Goal: Browse casually

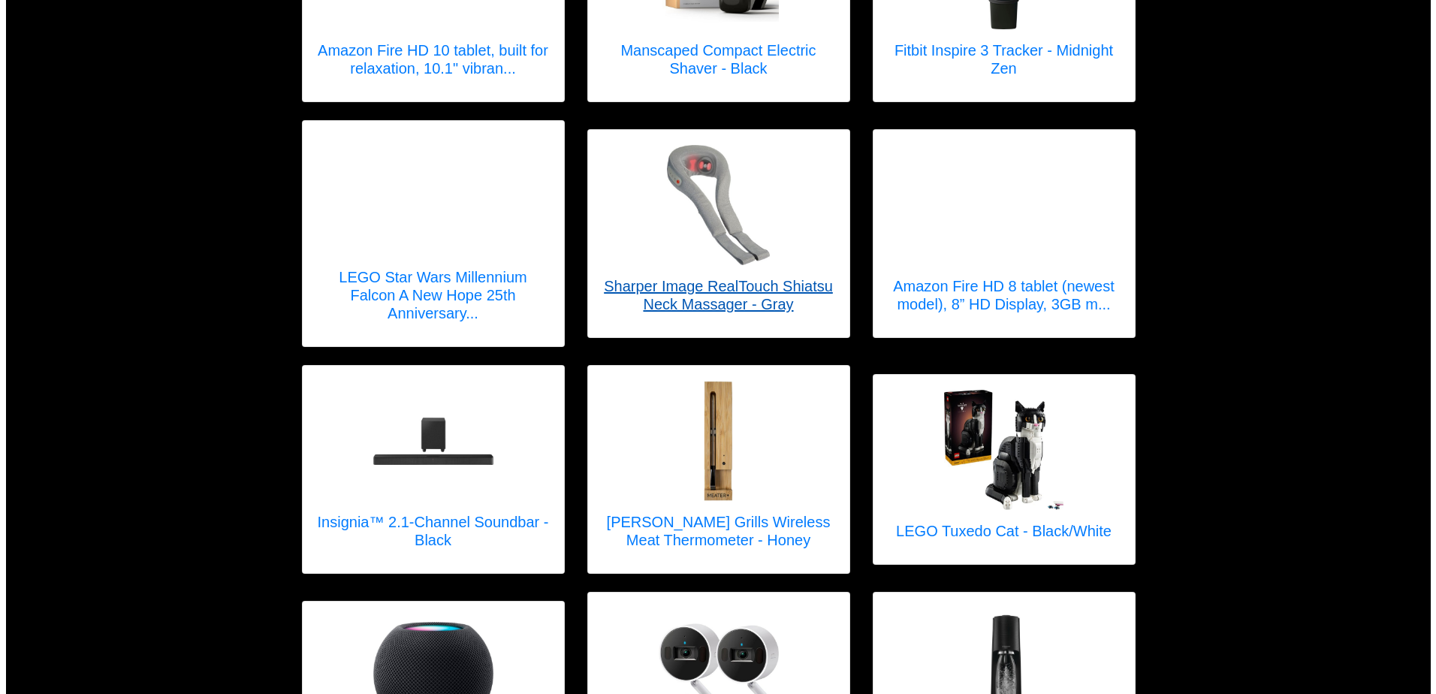
scroll to position [601, 0]
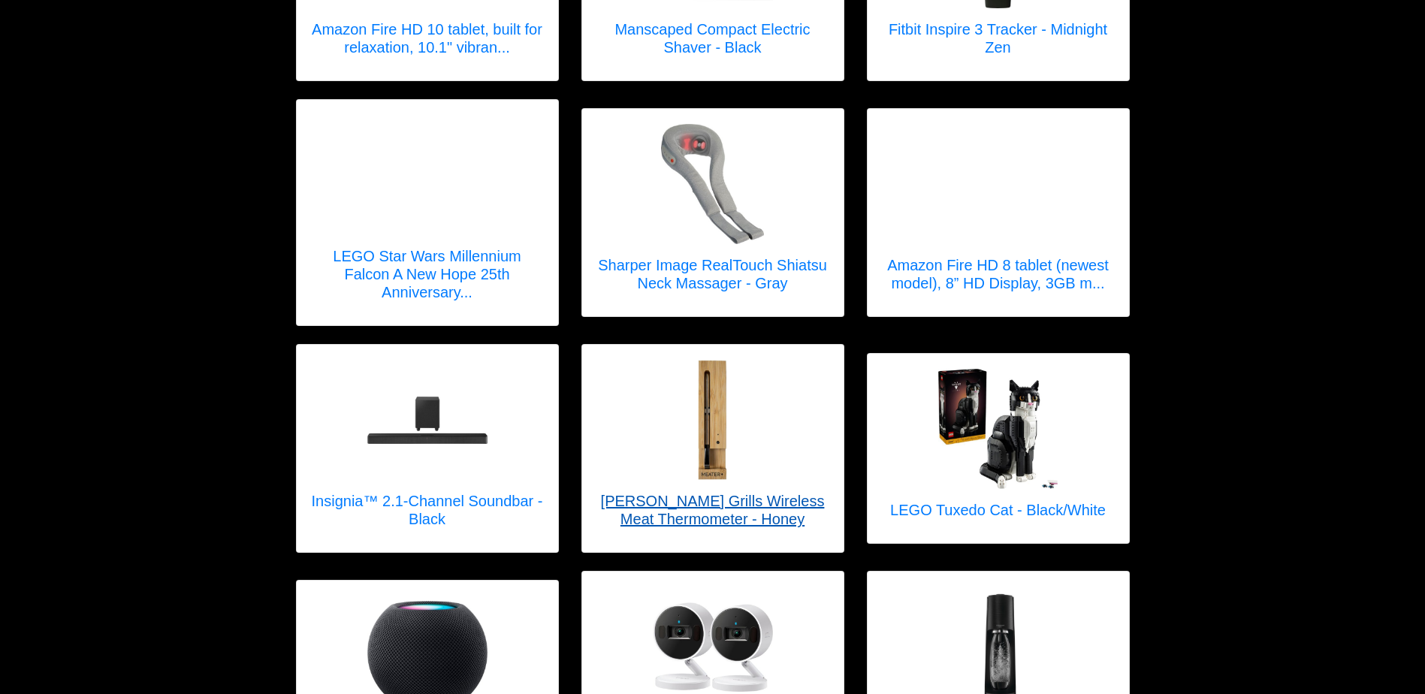
click at [721, 512] on h5 "[PERSON_NAME] Grills Wireless Meat Thermometer - Honey" at bounding box center [712, 510] width 231 height 36
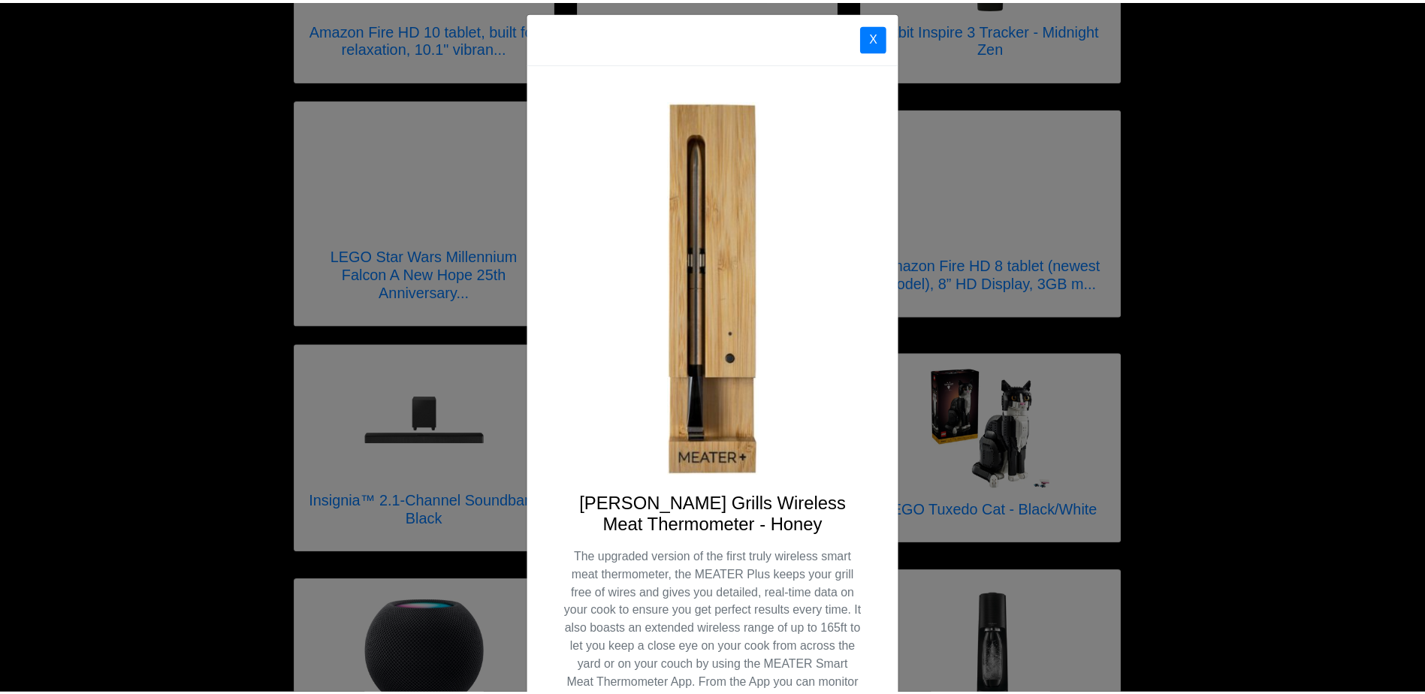
scroll to position [0, 0]
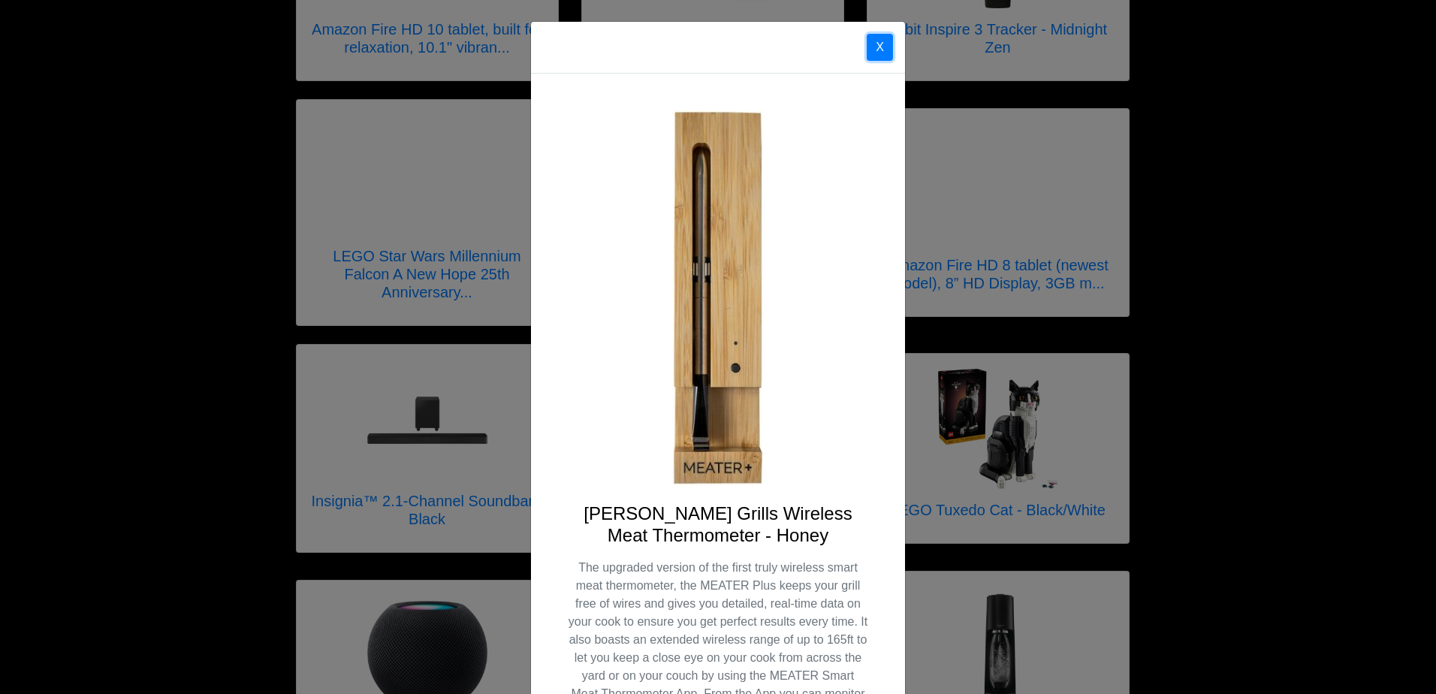
click at [873, 53] on button "X" at bounding box center [880, 47] width 26 height 27
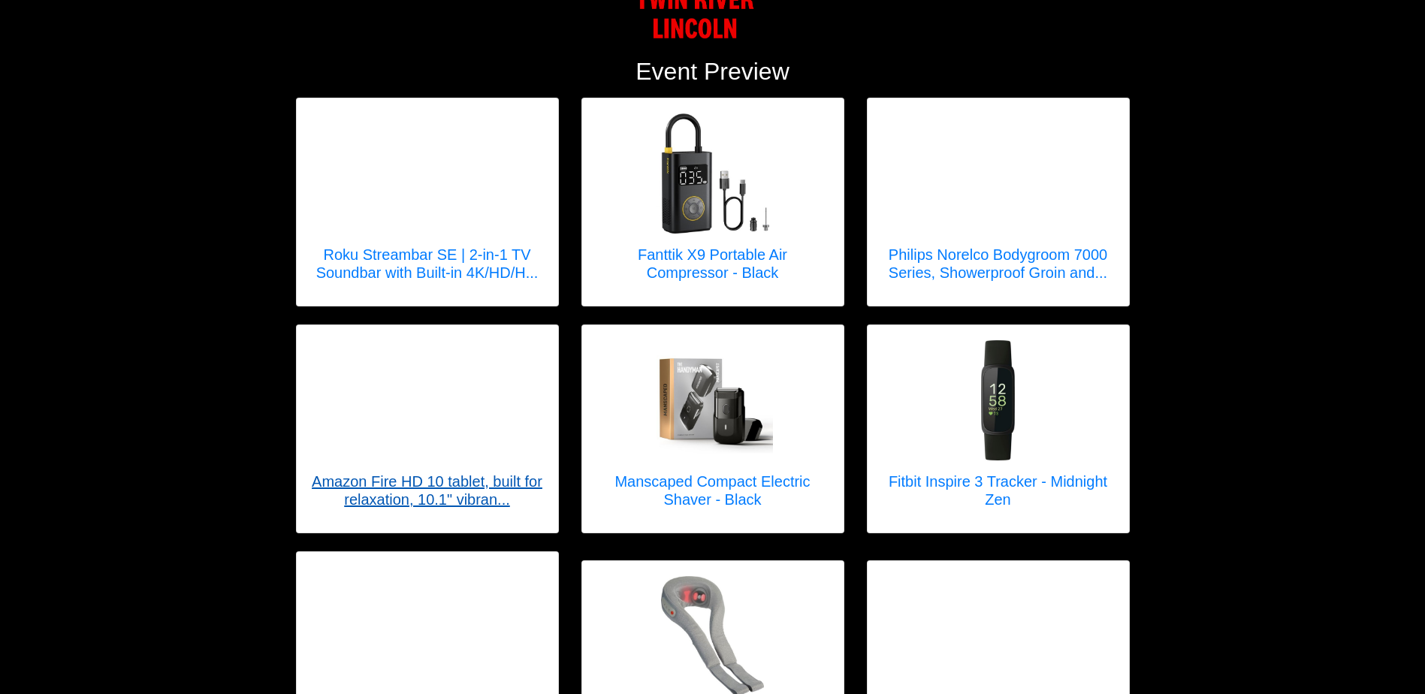
scroll to position [150, 0]
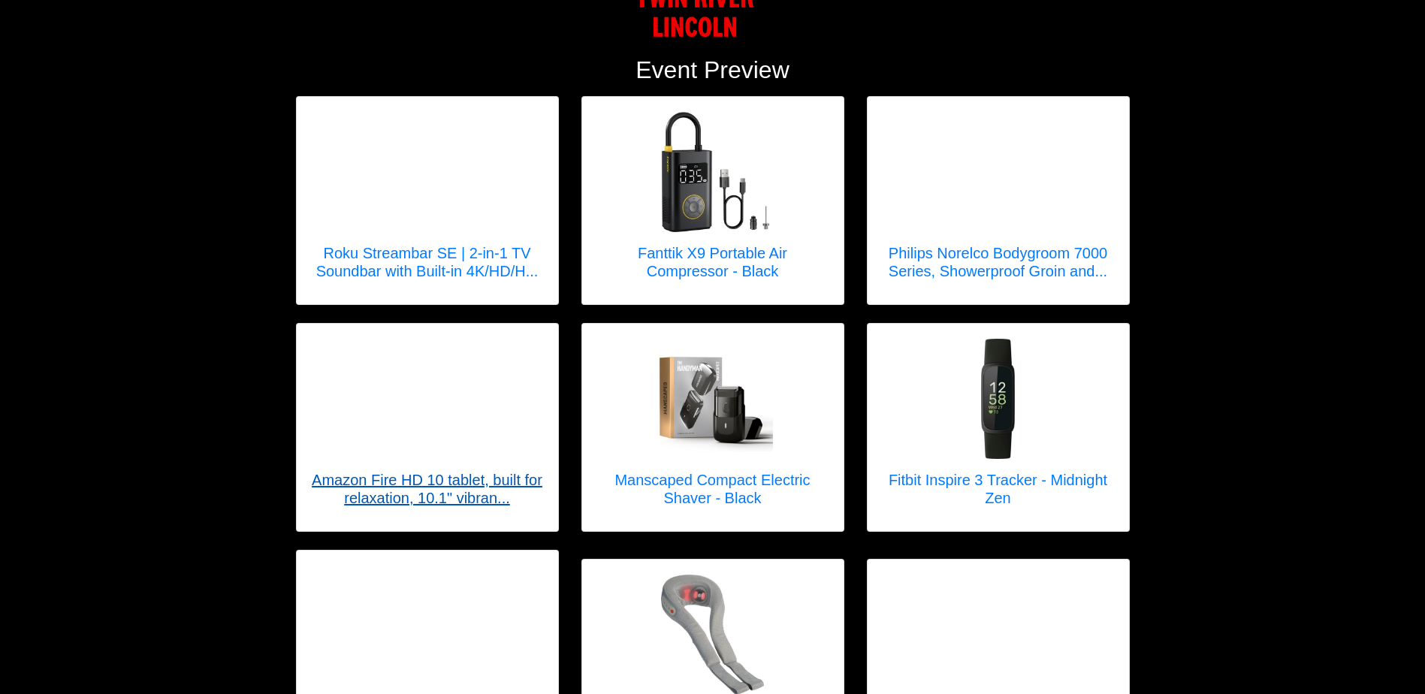
click at [472, 488] on h5 "Amazon Fire HD 10 tablet, built for relaxation, 10.1" vibran..." at bounding box center [427, 489] width 231 height 36
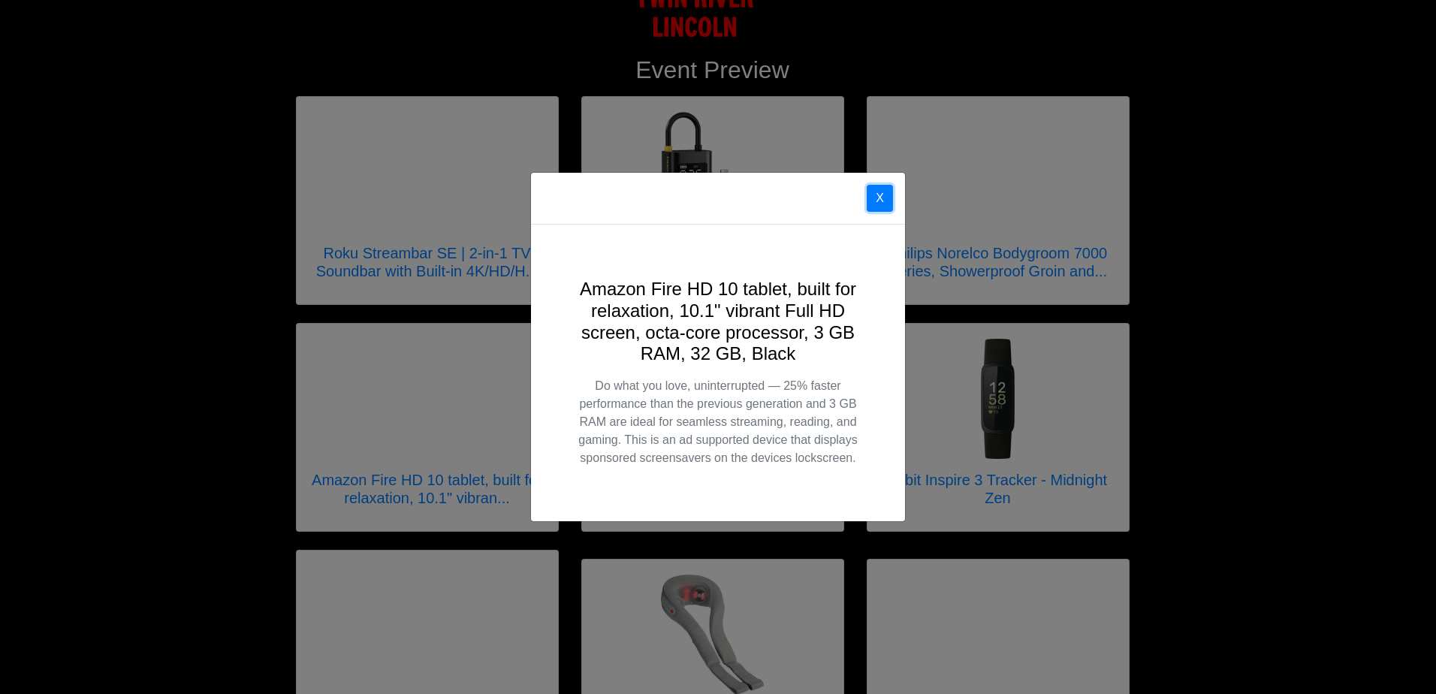
click at [876, 197] on button "X" at bounding box center [880, 198] width 26 height 27
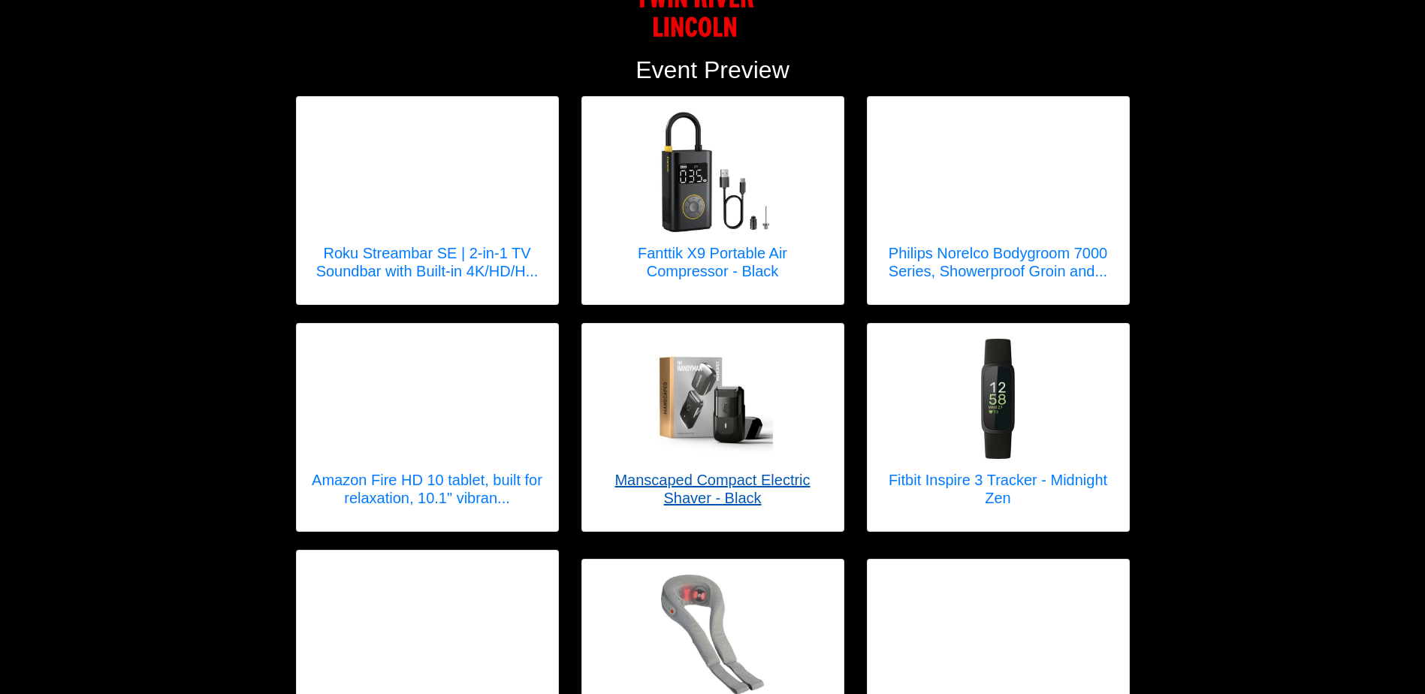
click at [733, 491] on h5 "Manscaped Compact Electric Shaver - Black" at bounding box center [712, 489] width 231 height 36
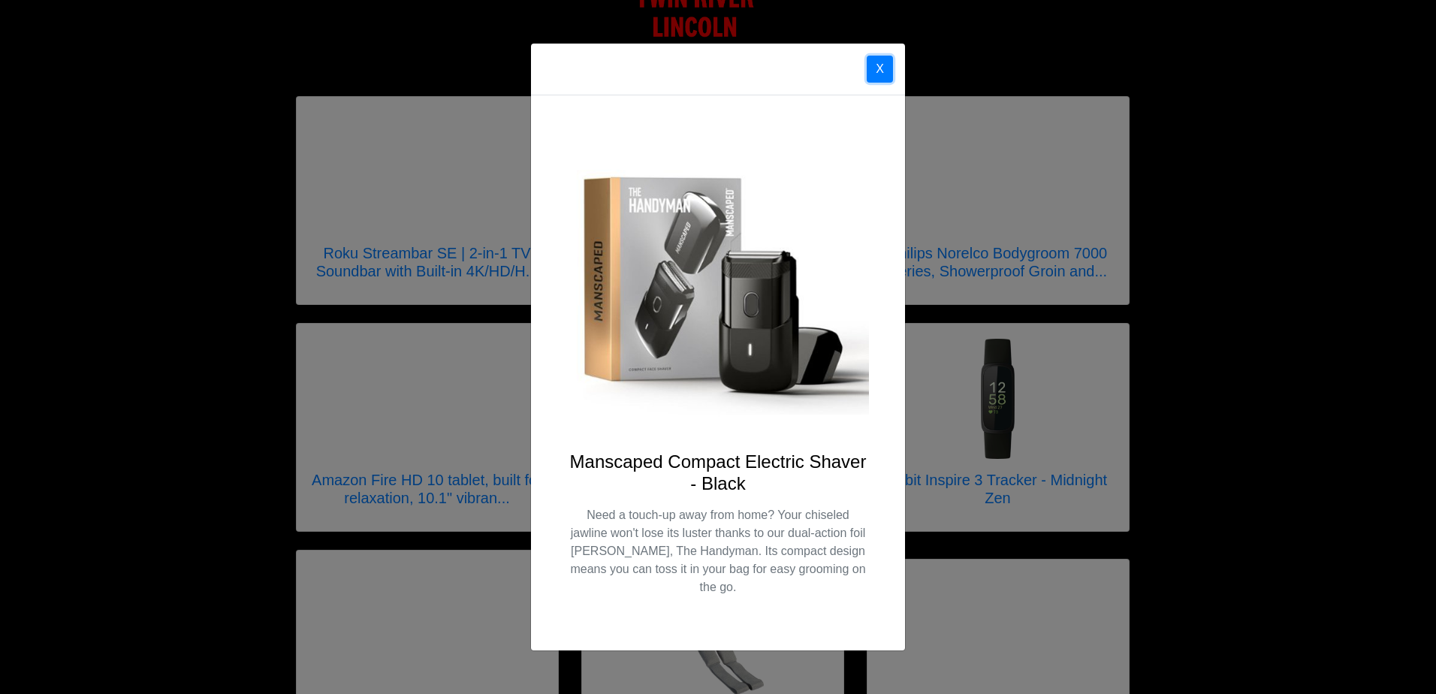
click at [884, 80] on button "X" at bounding box center [880, 69] width 26 height 27
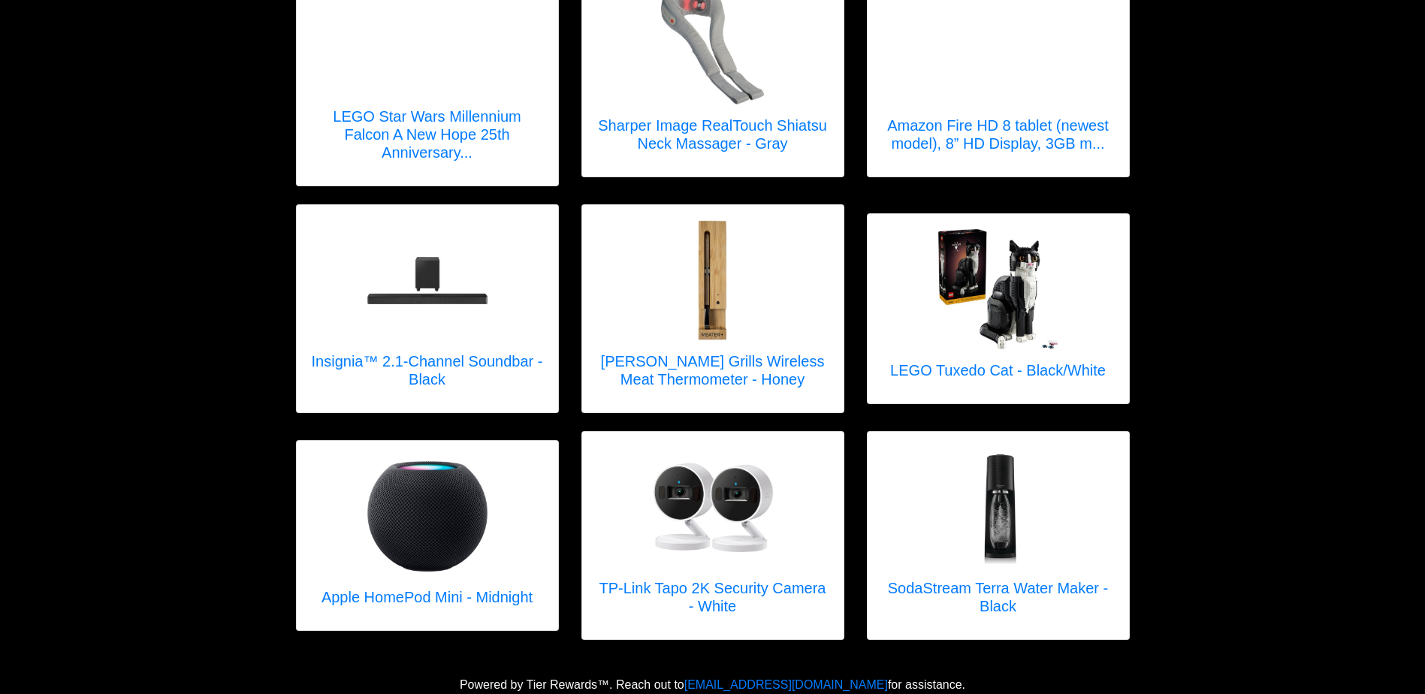
scroll to position [365, 0]
